Goal: Entertainment & Leisure: Browse casually

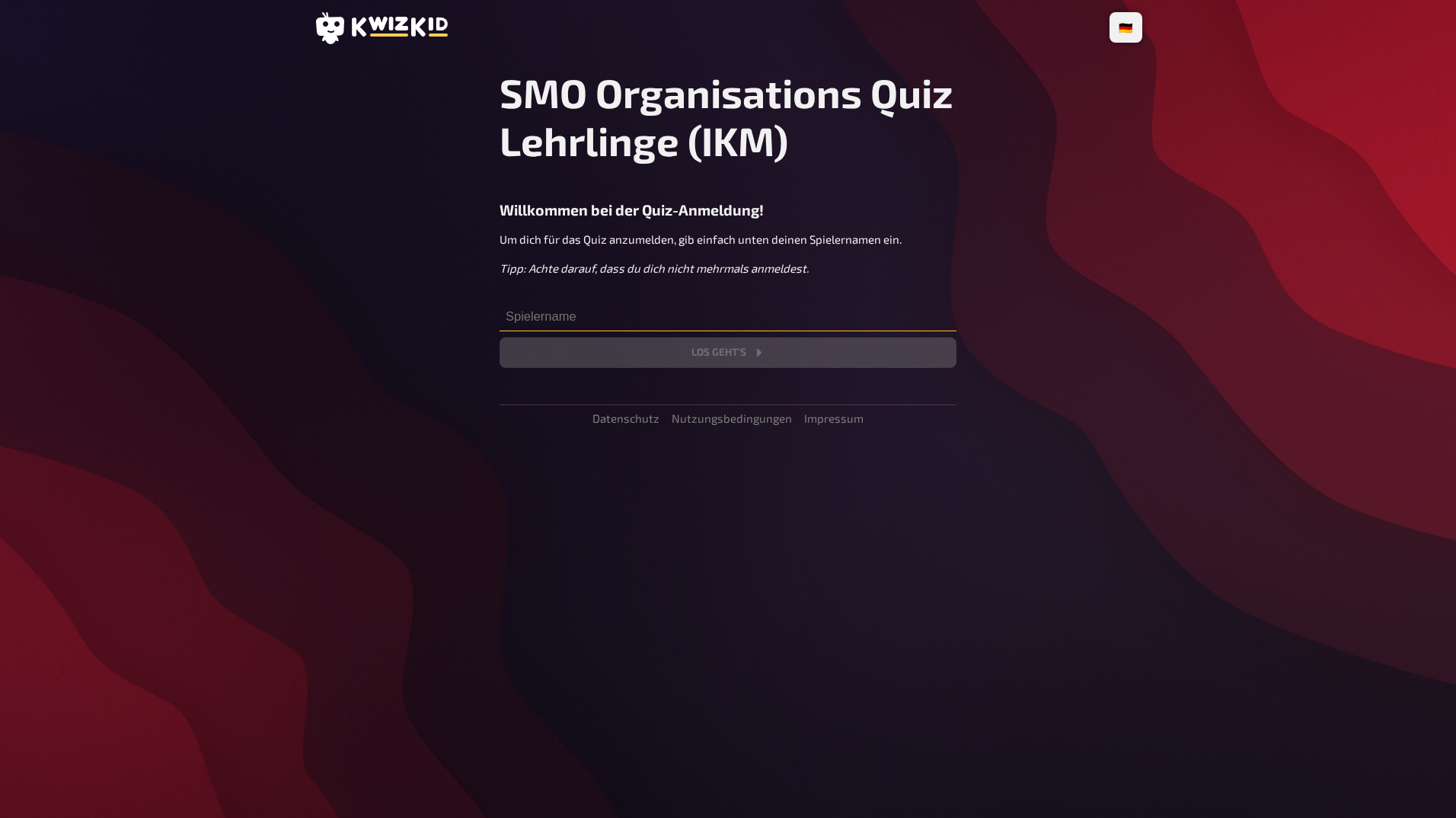
click at [575, 318] on input "text" at bounding box center [728, 316] width 457 height 31
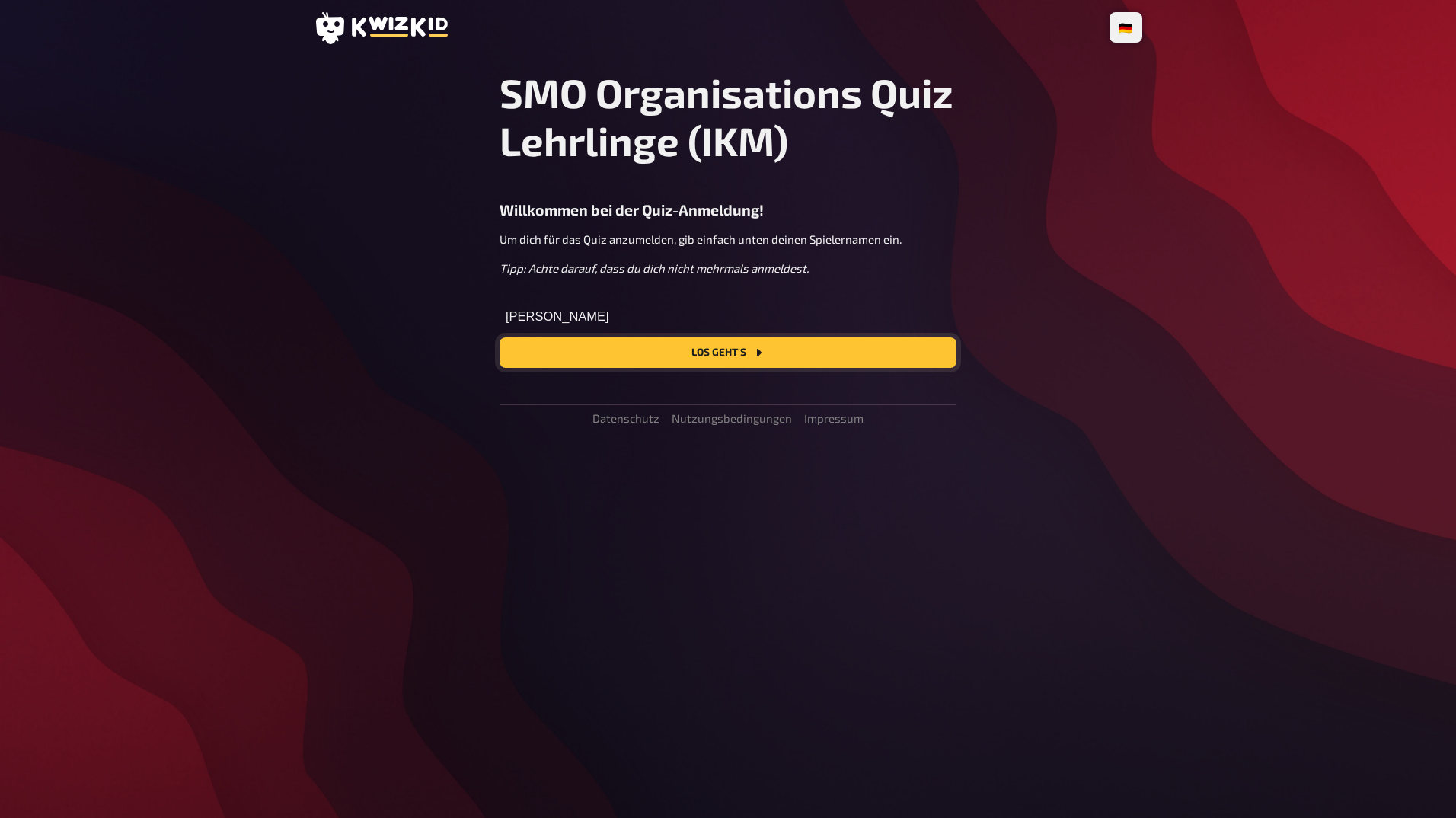
type input "[PERSON_NAME]"
click at [650, 357] on button "Los geht's" at bounding box center [728, 353] width 457 height 31
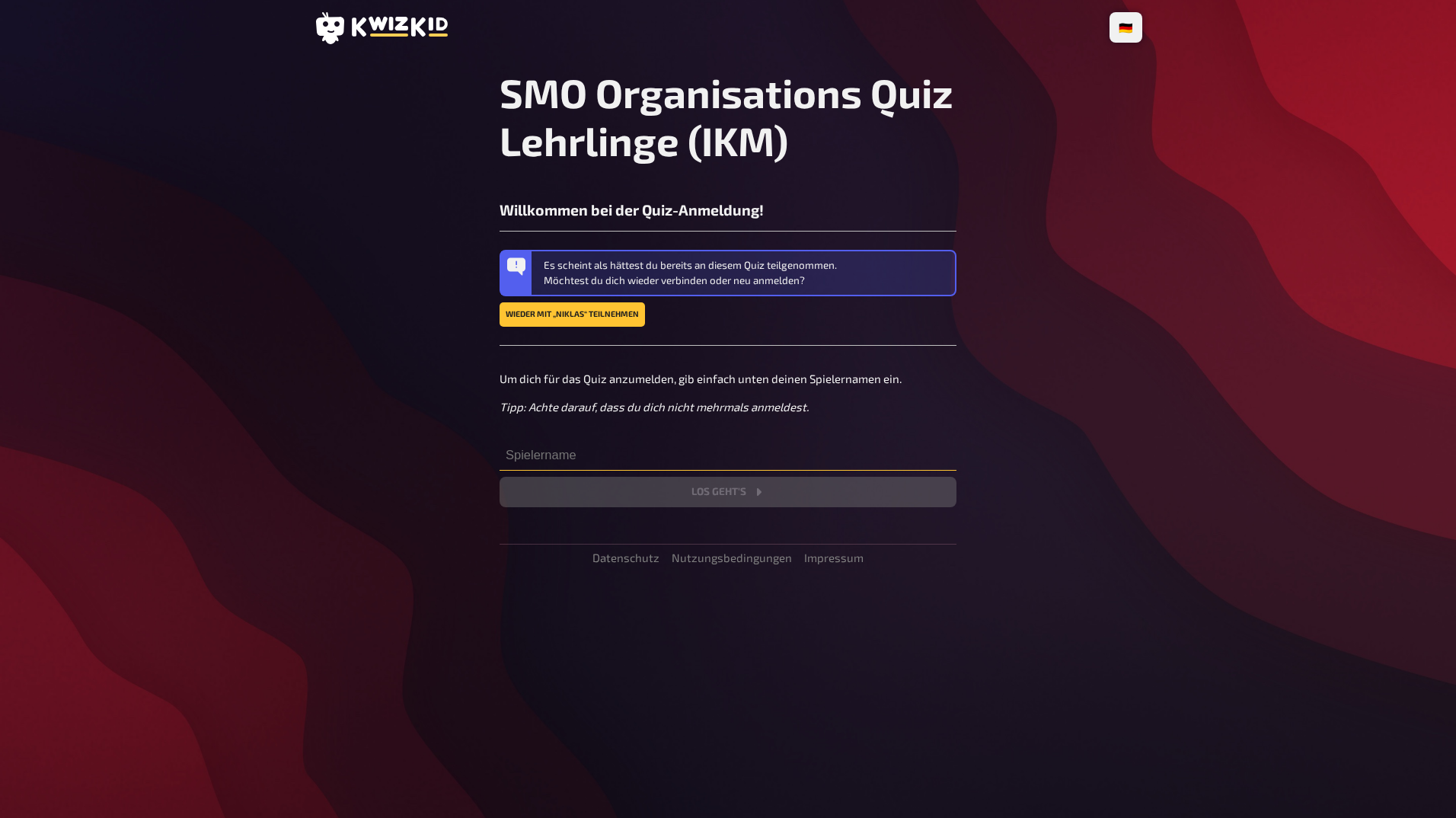
click at [605, 442] on input "text" at bounding box center [728, 455] width 457 height 31
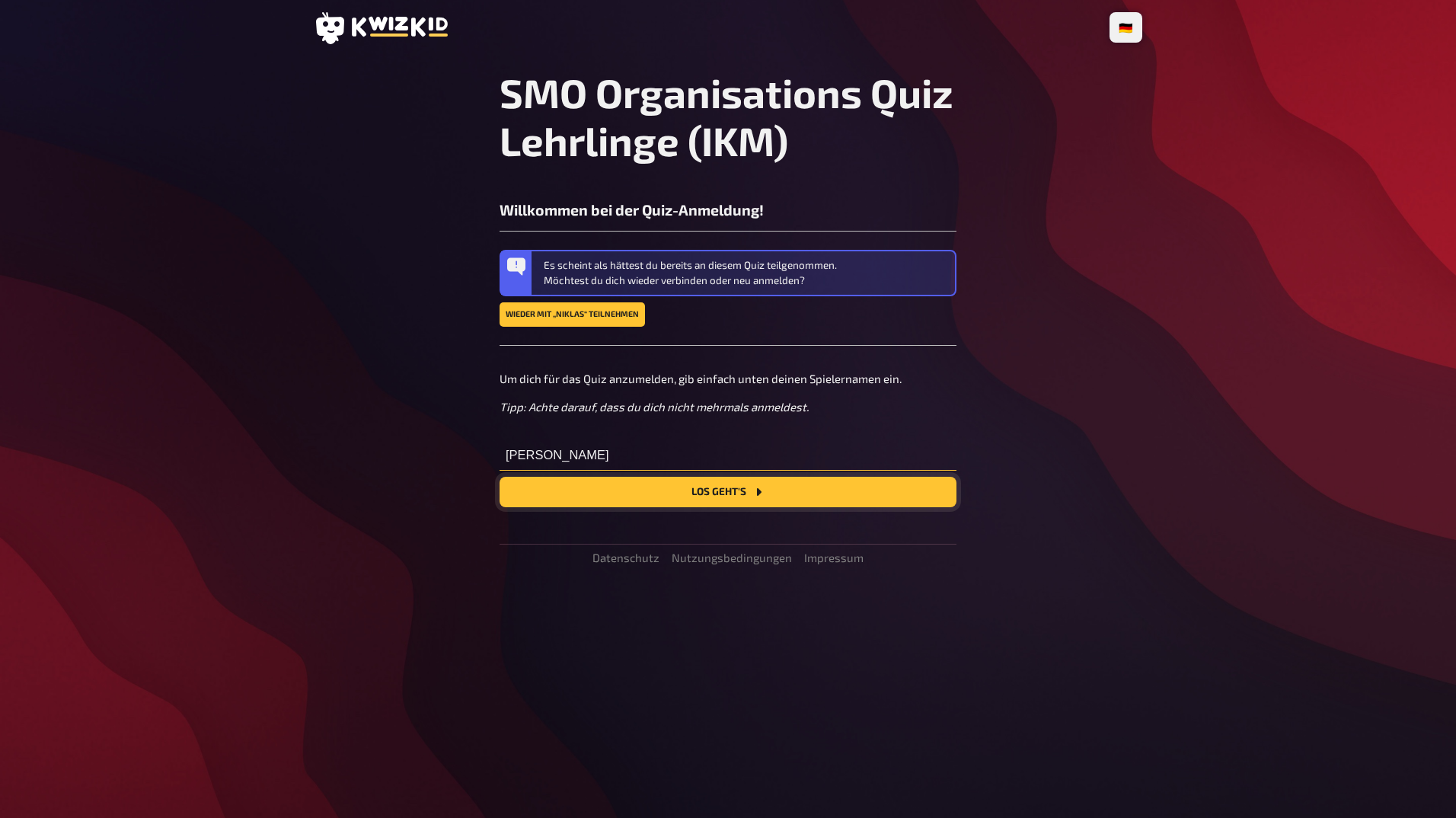
type input "Niklas"
click at [675, 484] on button "Los geht's" at bounding box center [728, 492] width 457 height 31
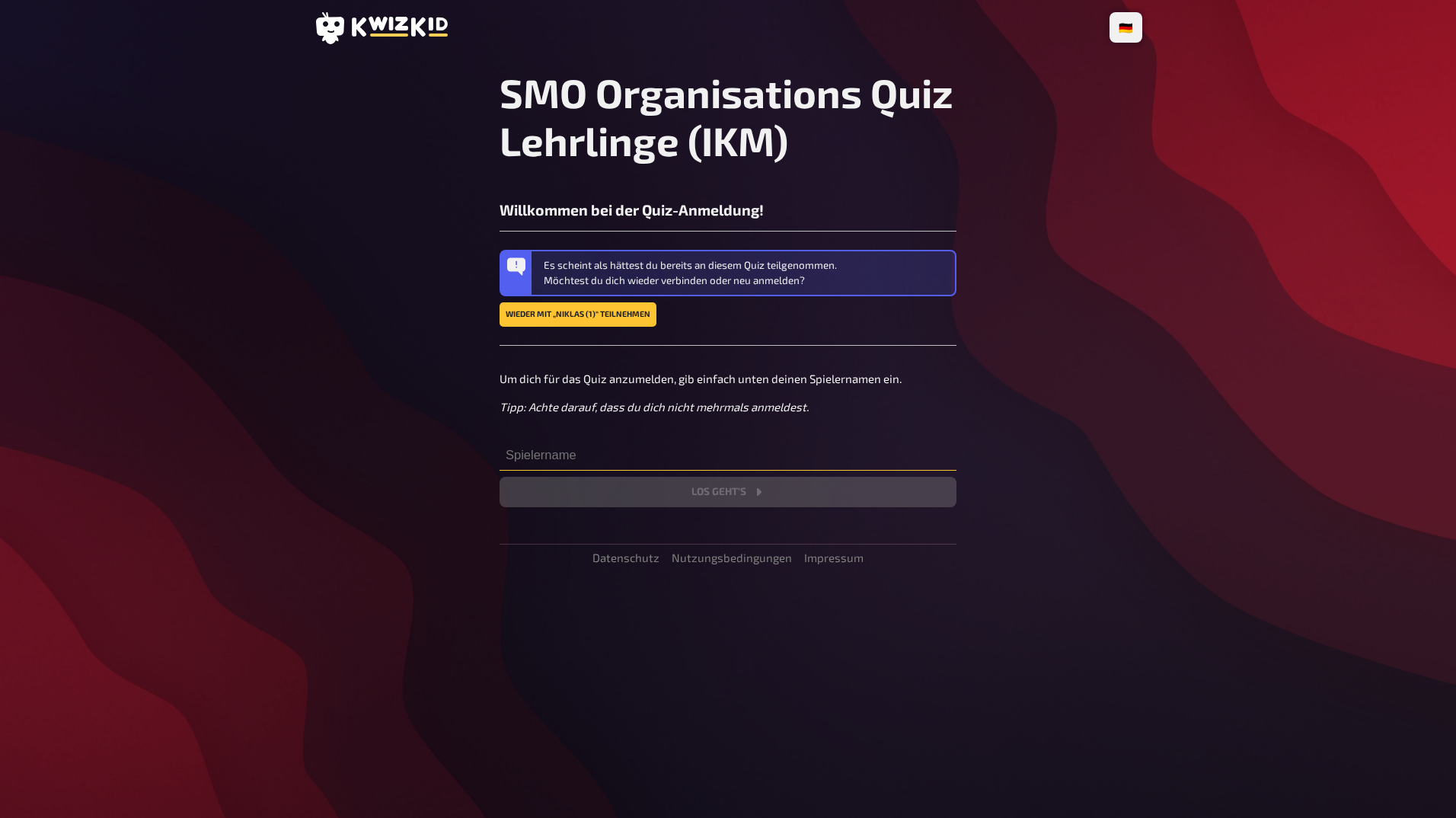
click at [561, 456] on input "text" at bounding box center [728, 455] width 457 height 31
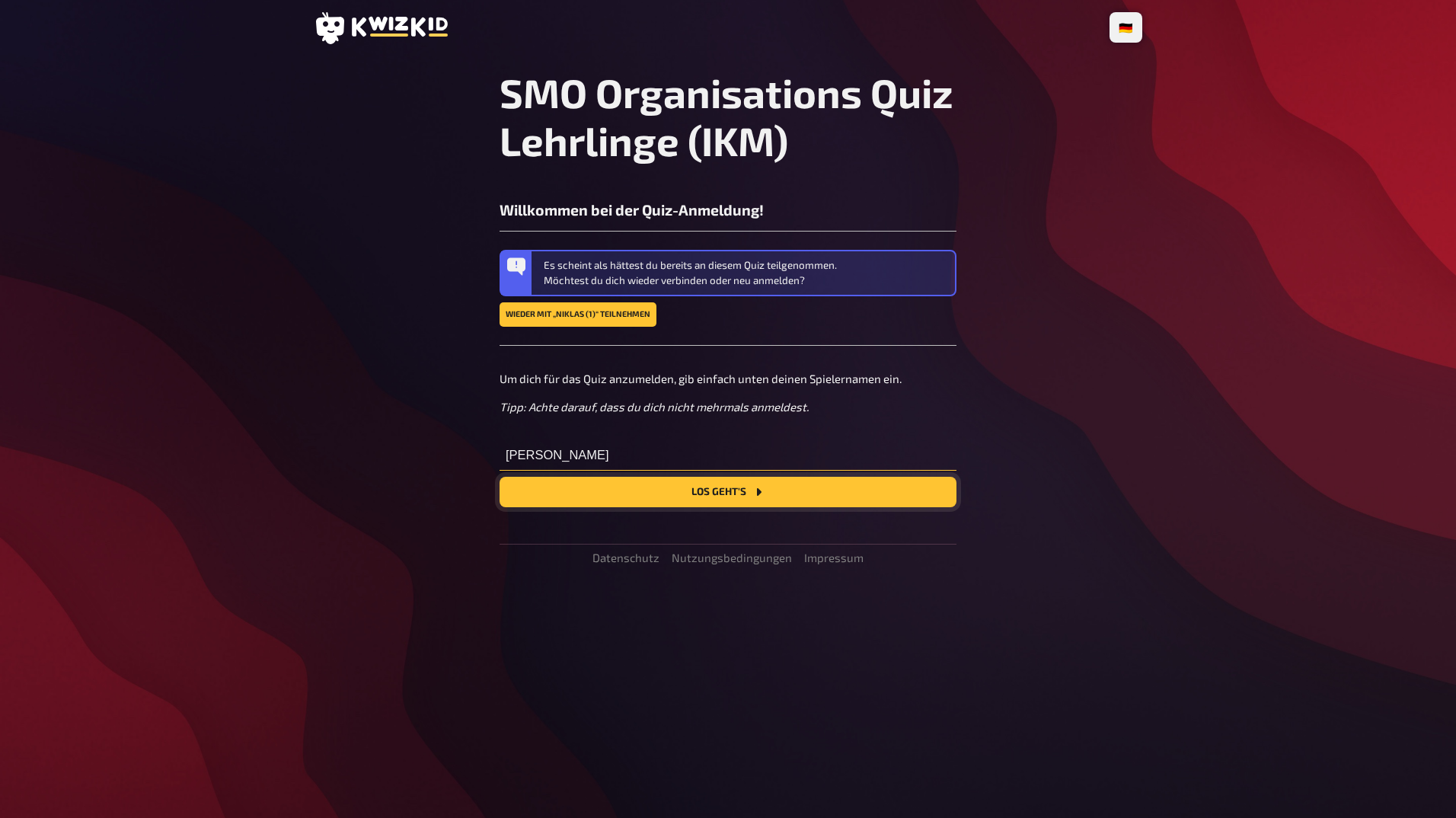
type input "Nikolas"
click at [682, 490] on button "Los geht's" at bounding box center [728, 492] width 457 height 31
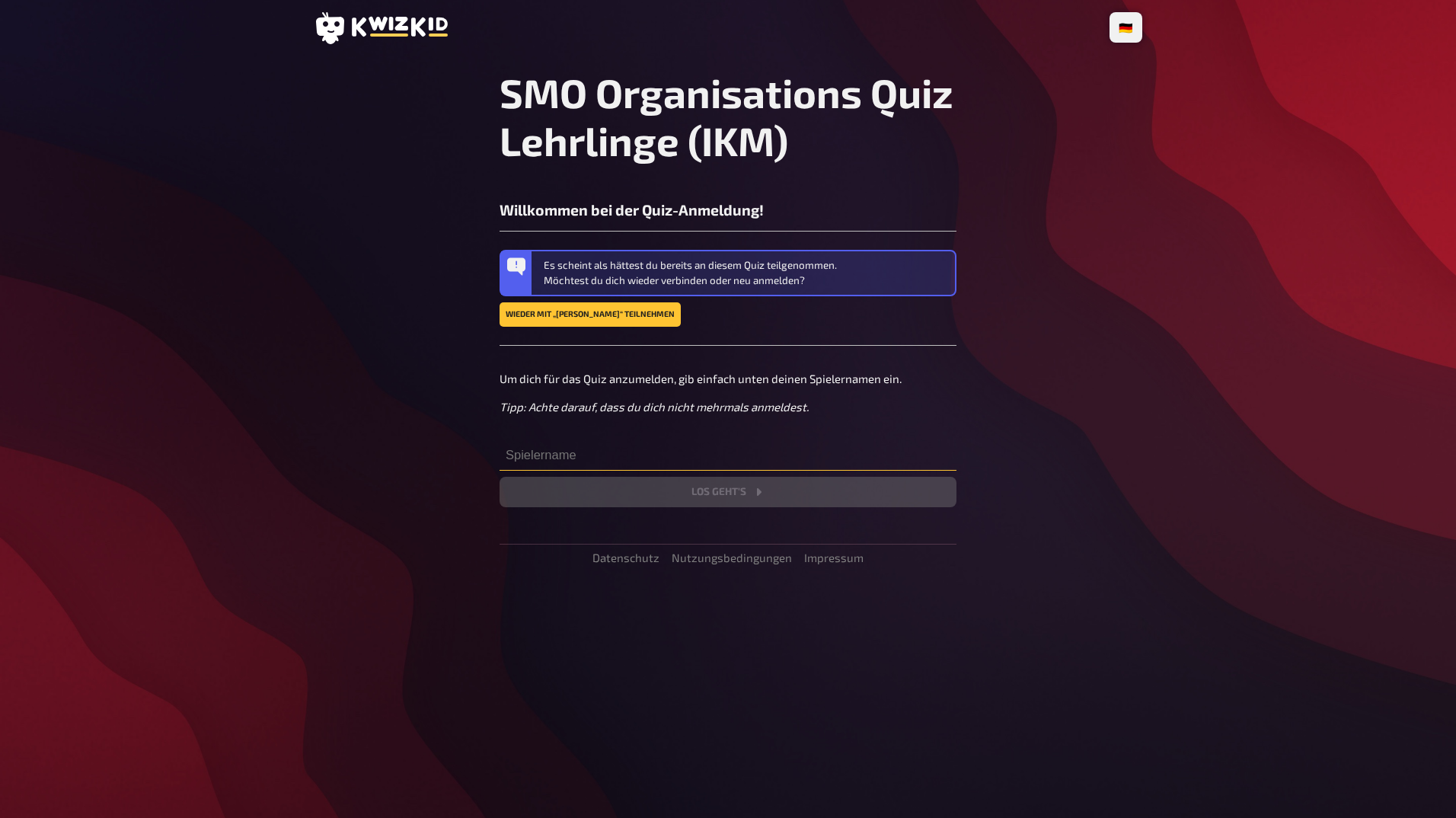
click at [533, 452] on input "text" at bounding box center [728, 455] width 457 height 31
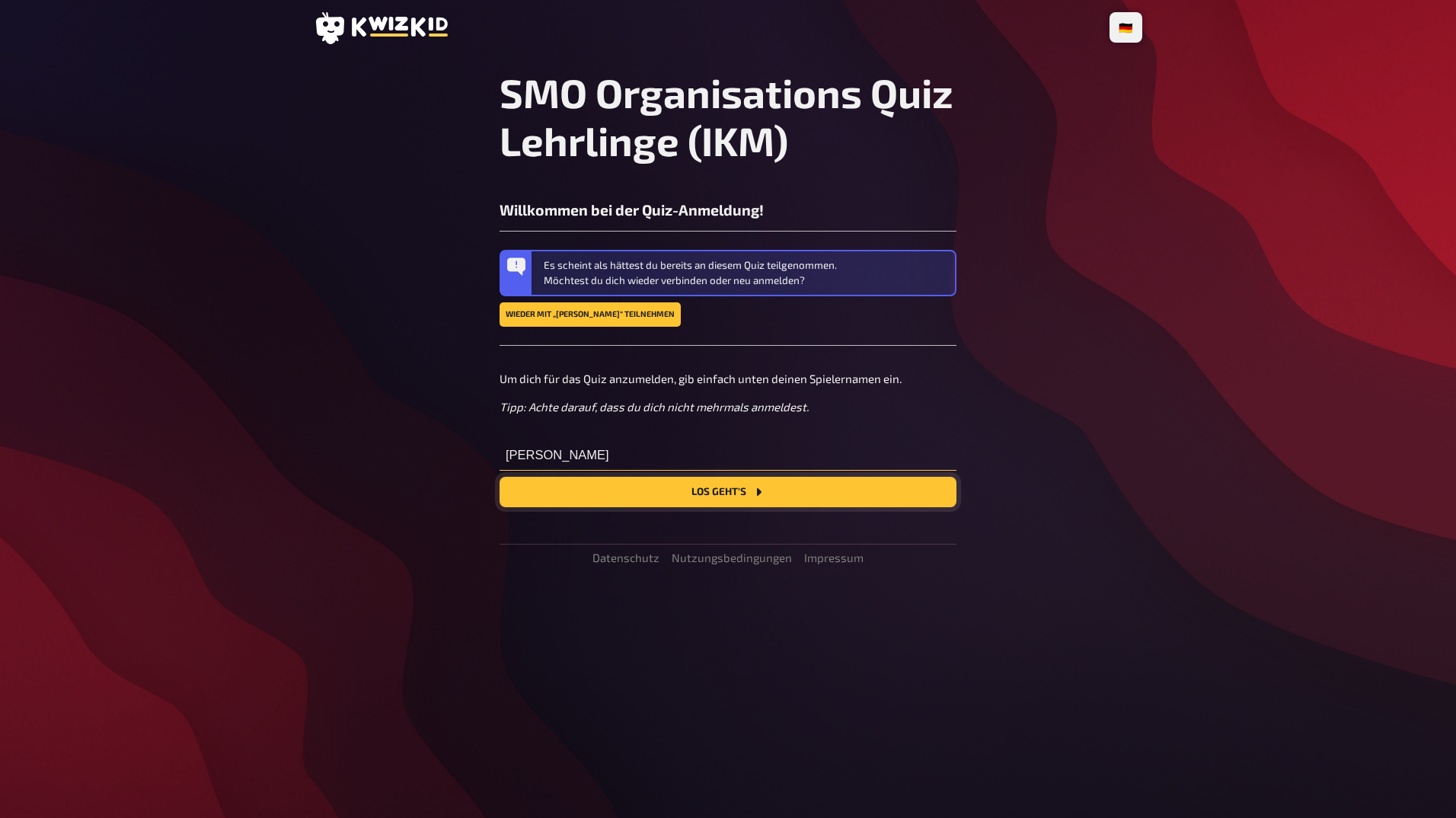
type input "Lukas"
click at [592, 488] on button "Los geht's" at bounding box center [728, 492] width 457 height 31
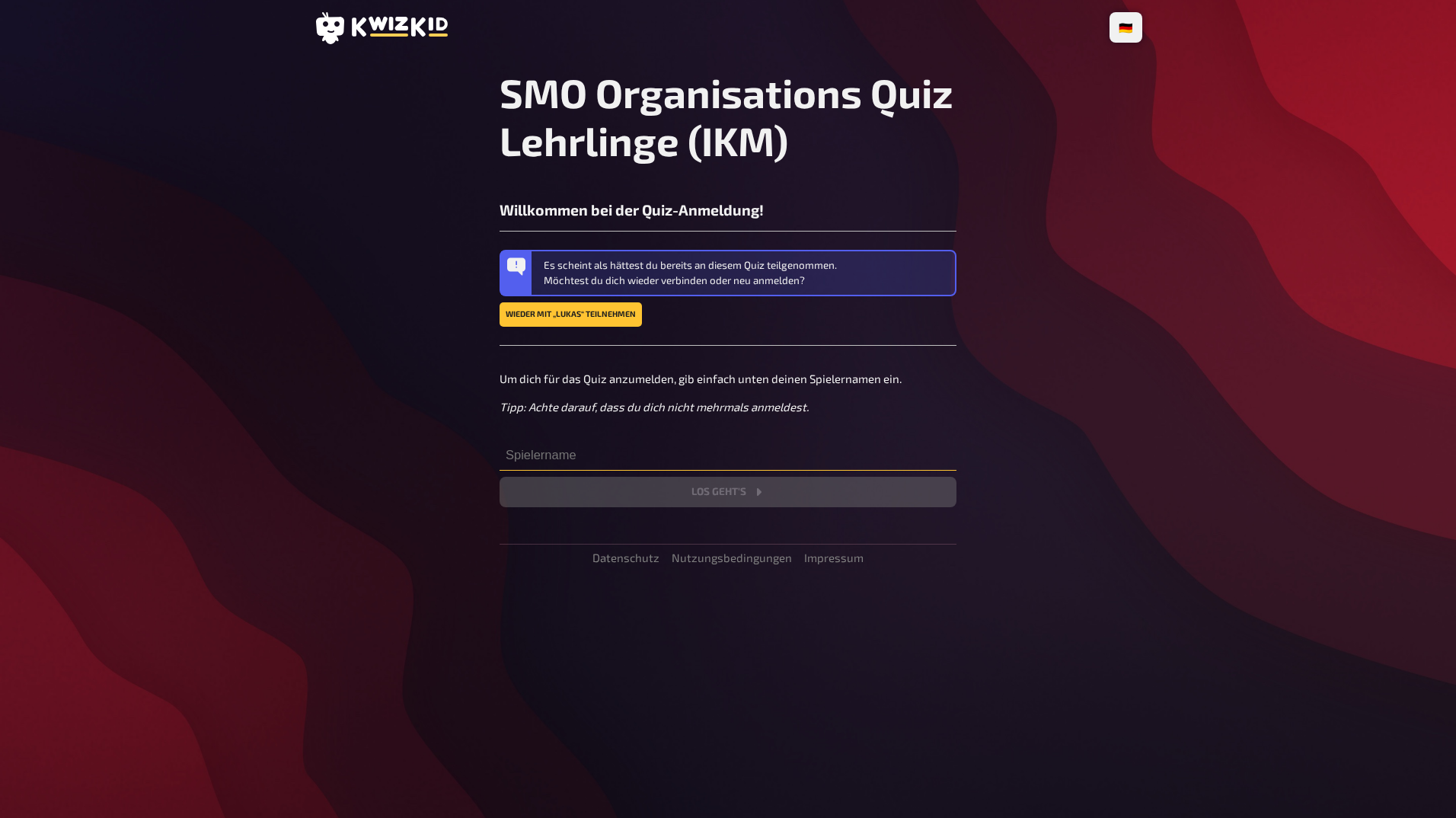
click at [555, 442] on input "text" at bounding box center [728, 455] width 457 height 31
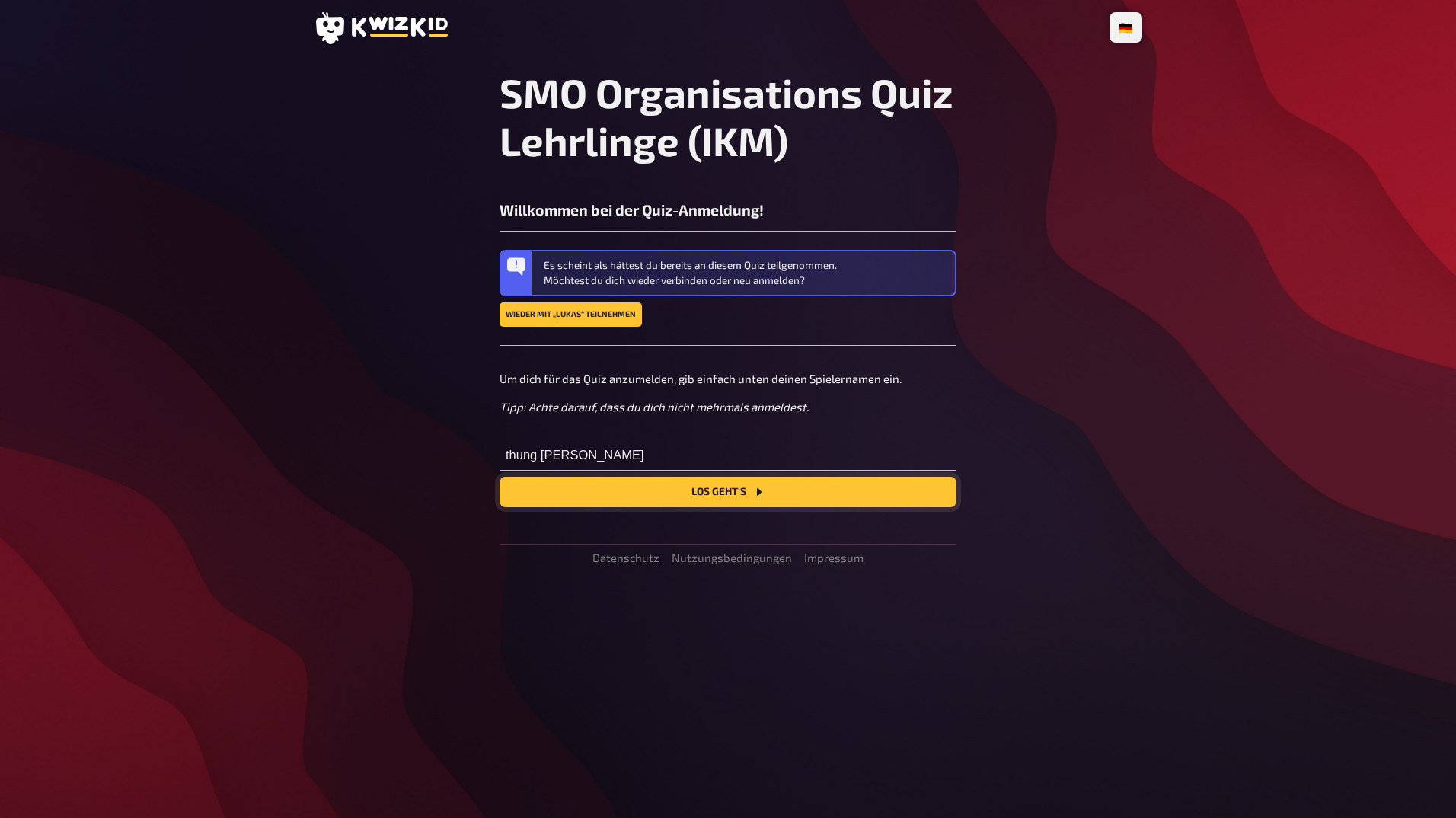
type input "thung [PERSON_NAME]"
click at [727, 481] on button "Los geht's" at bounding box center [728, 492] width 457 height 31
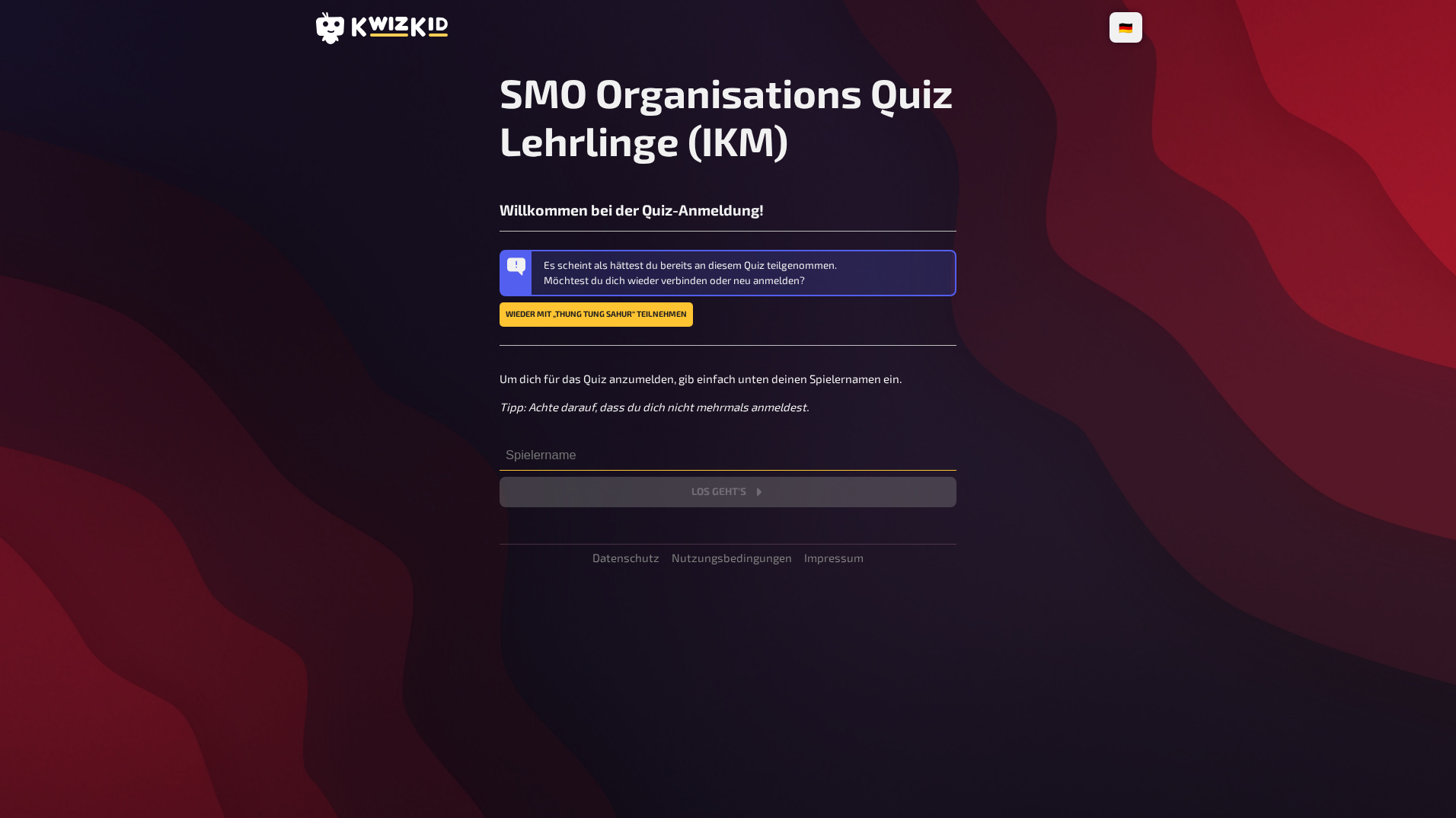
click at [551, 441] on input "text" at bounding box center [728, 455] width 457 height 31
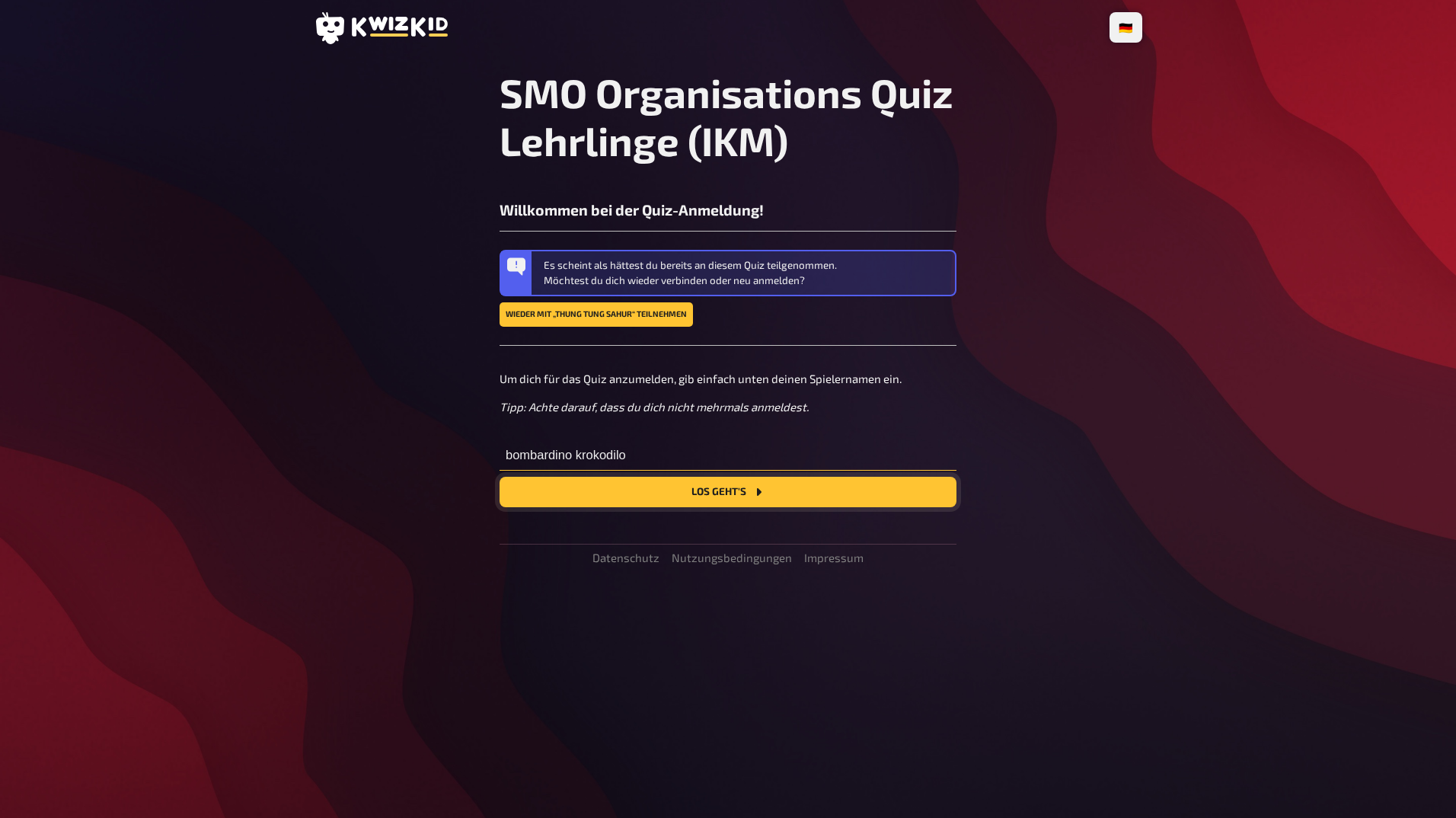
type input "bombardino krokodilo"
click at [625, 493] on button "Los geht's" at bounding box center [728, 492] width 457 height 31
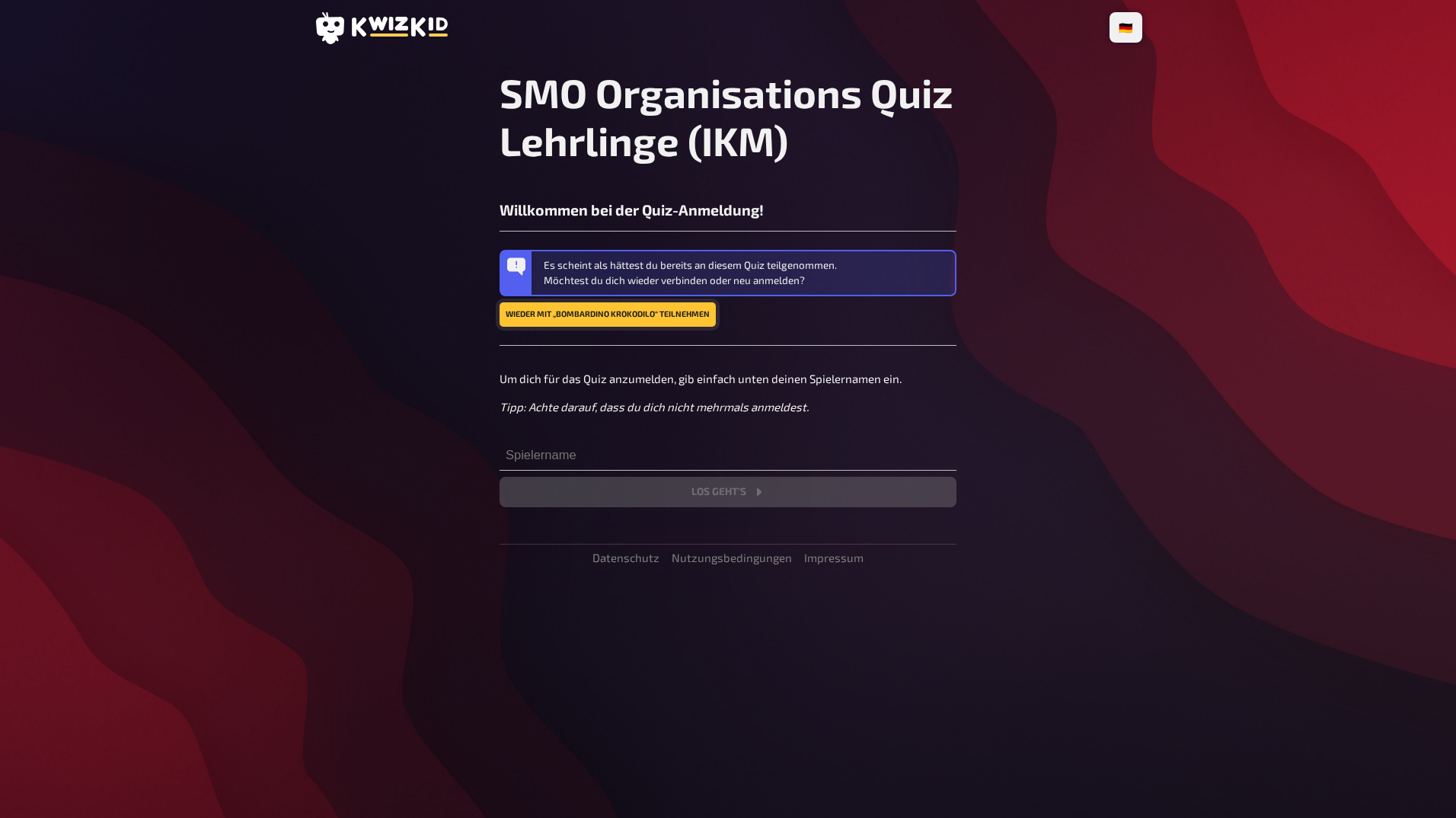
click at [682, 308] on button "Wieder mit „bombardino krokodilo“ teilnehmen" at bounding box center [607, 314] width 217 height 24
